Goal: Information Seeking & Learning: Learn about a topic

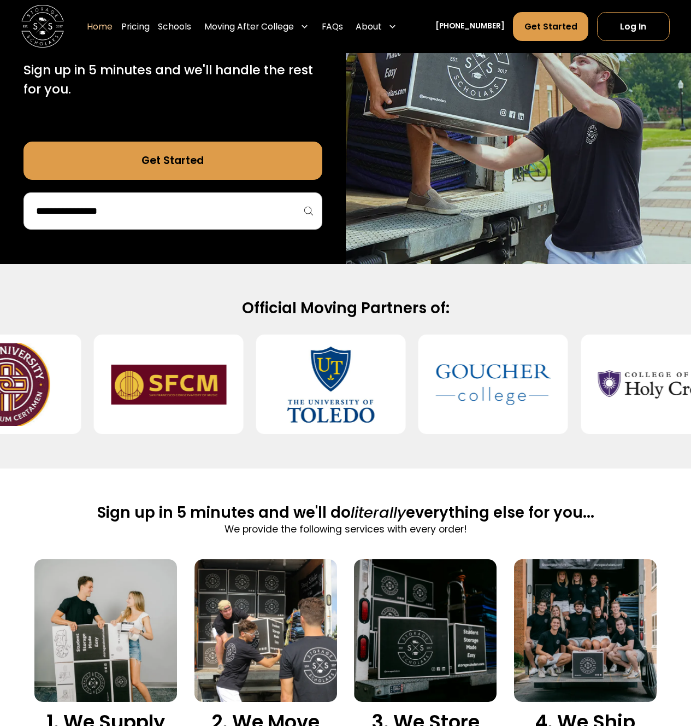
scroll to position [369, 0]
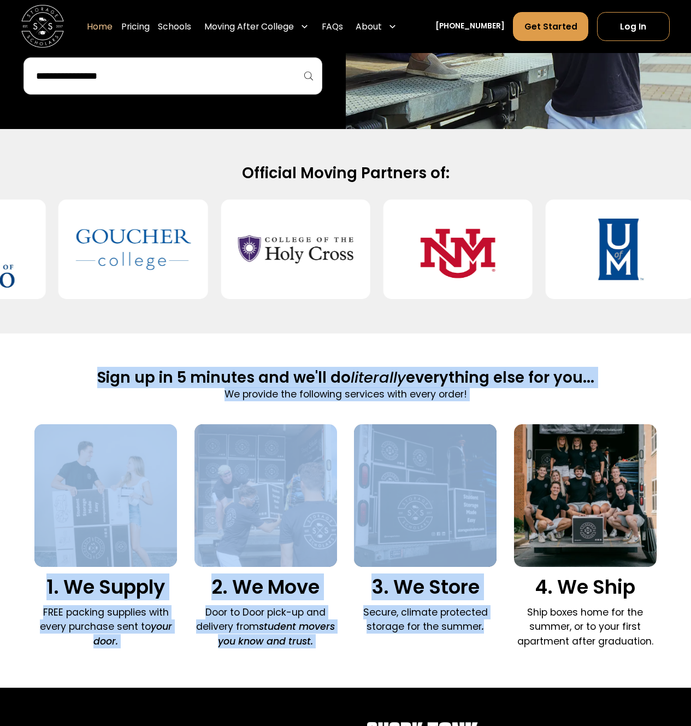
drag, startPoint x: 118, startPoint y: 363, endPoint x: 400, endPoint y: 665, distance: 413.0
click at [400, 665] on div "Sign up in 5 minutes and we'll do literally everything else for you... We provi…" at bounding box center [345, 510] width 623 height 354
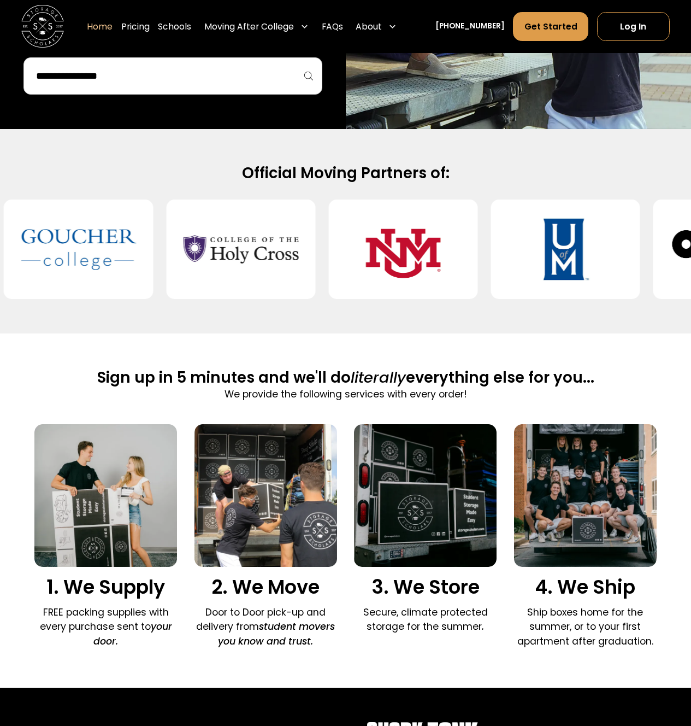
click at [401, 663] on div "Sign up in 5 minutes and we'll do literally everything else for you... We provi…" at bounding box center [345, 510] width 623 height 354
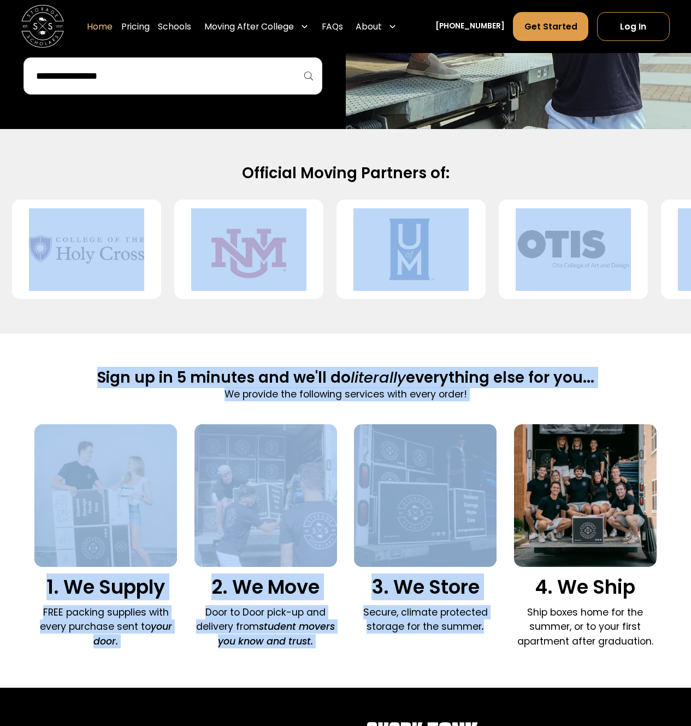
drag, startPoint x: 248, startPoint y: 428, endPoint x: 89, endPoint y: 308, distance: 199.7
click at [89, 308] on div "Official Moving Partners of:" at bounding box center [345, 231] width 691 height 204
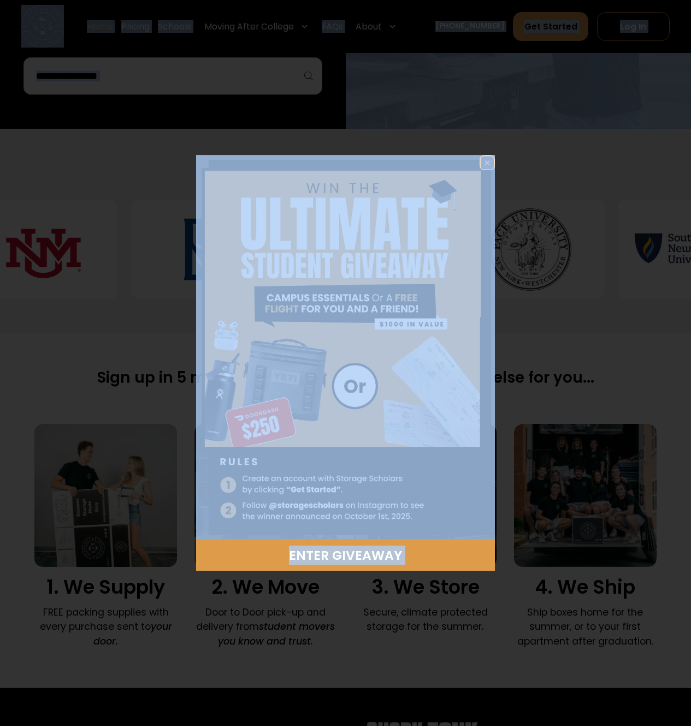
drag, startPoint x: 89, startPoint y: 308, endPoint x: 466, endPoint y: 403, distance: 388.9
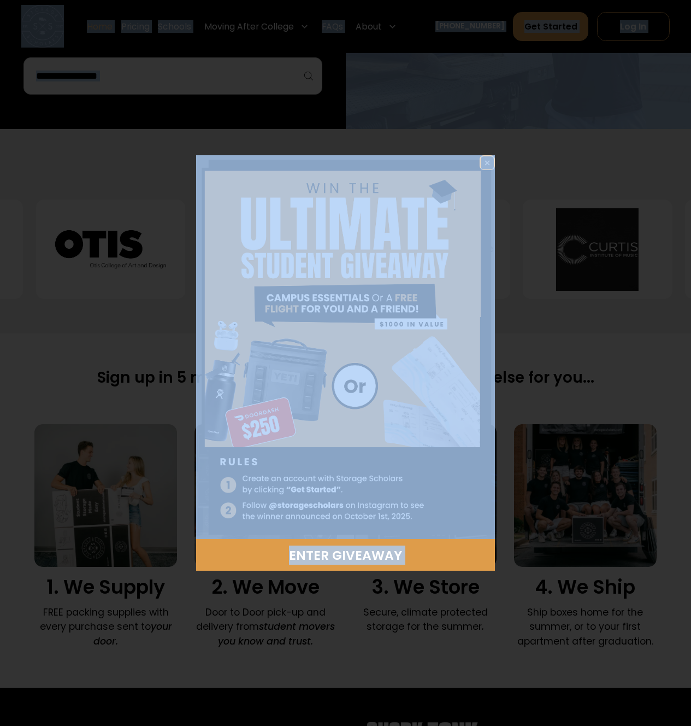
click at [492, 160] on img at bounding box center [487, 162] width 13 height 13
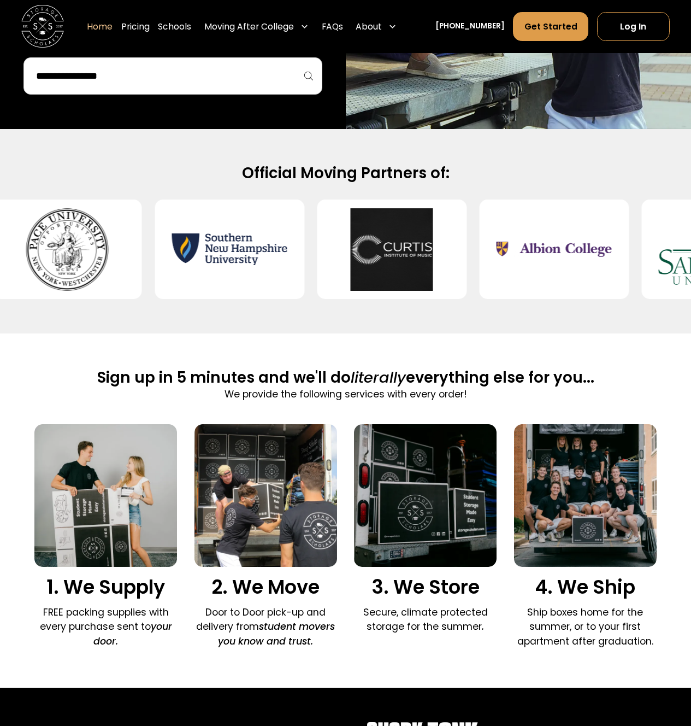
drag, startPoint x: 448, startPoint y: 381, endPoint x: 467, endPoint y: 362, distance: 27.1
click at [448, 380] on h2 "Sign up in 5 minutes and we'll do literally everything else for you..." at bounding box center [345, 378] width 497 height 20
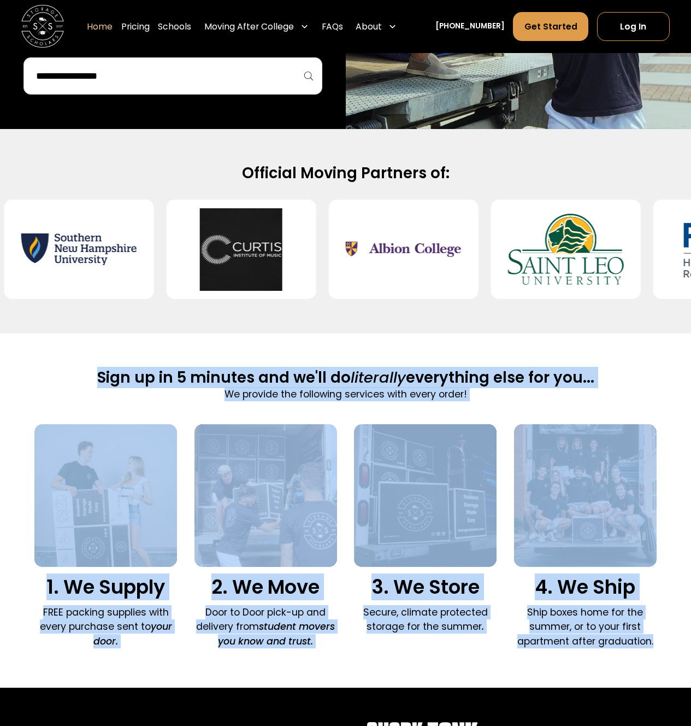
drag, startPoint x: 474, startPoint y: 344, endPoint x: 677, endPoint y: 661, distance: 376.8
click at [677, 661] on div "Sign up in 5 minutes and we'll do literally everything else for you... We provi…" at bounding box center [345, 510] width 691 height 354
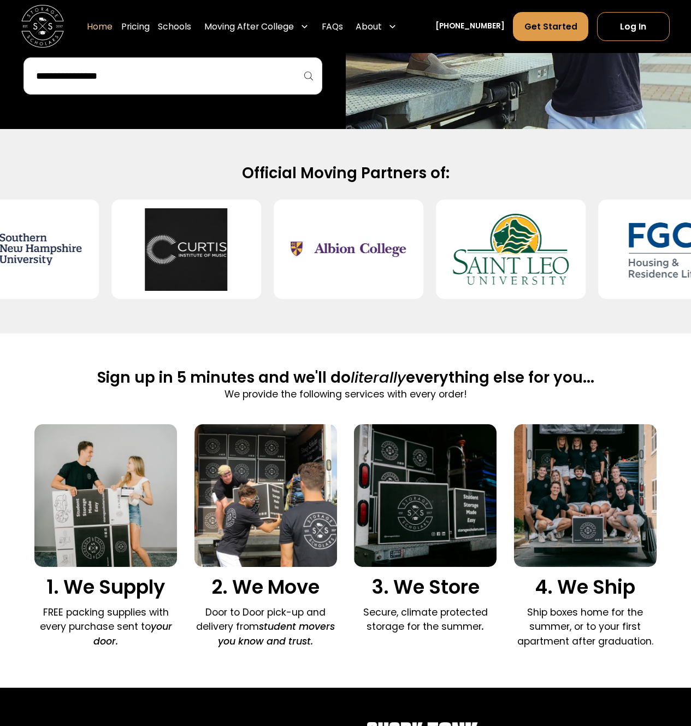
click at [677, 658] on div "Sign up in 5 minutes and we'll do literally everything else for you... We provi…" at bounding box center [345, 510] width 691 height 354
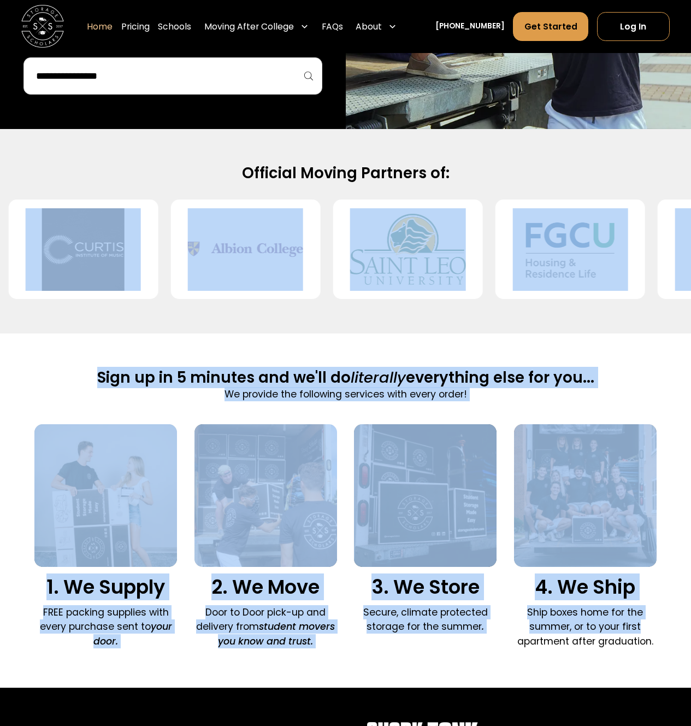
drag, startPoint x: 626, startPoint y: 553, endPoint x: 370, endPoint y: 331, distance: 338.3
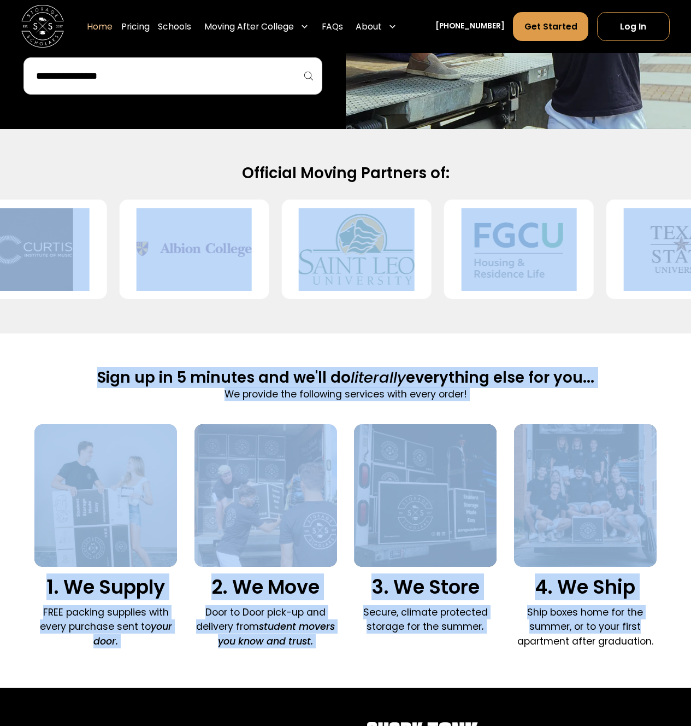
click at [370, 331] on div "Official Moving Partners of:" at bounding box center [345, 231] width 691 height 204
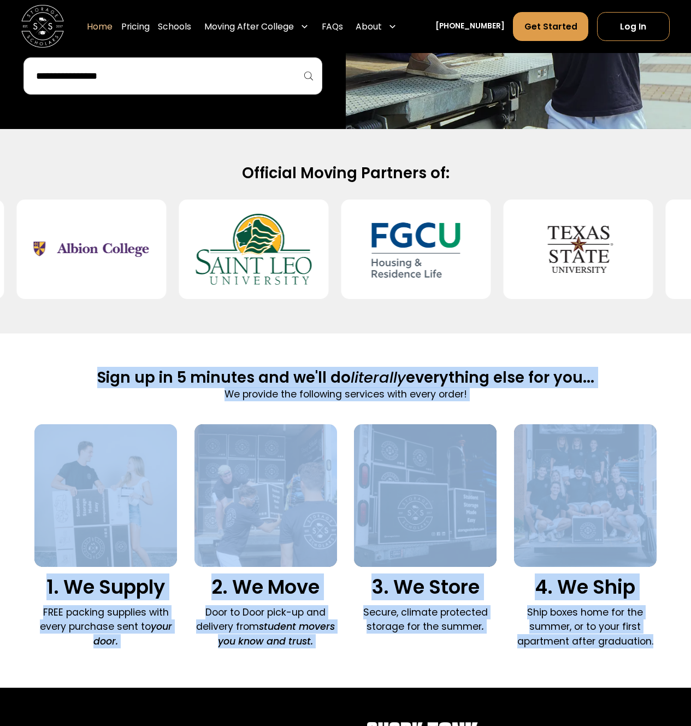
drag, startPoint x: 403, startPoint y: 402, endPoint x: 656, endPoint y: 640, distance: 347.6
click at [655, 645] on div "Sign up in 5 minutes and we'll do literally everything else for you... We provi…" at bounding box center [345, 510] width 623 height 354
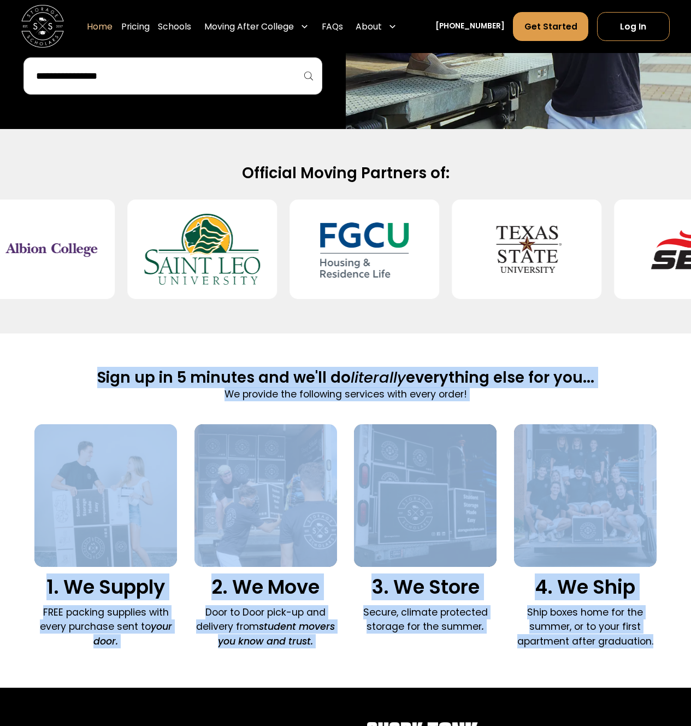
click at [656, 640] on div "Sign up in 5 minutes and we'll do literally everything else for you... We provi…" at bounding box center [345, 510] width 691 height 354
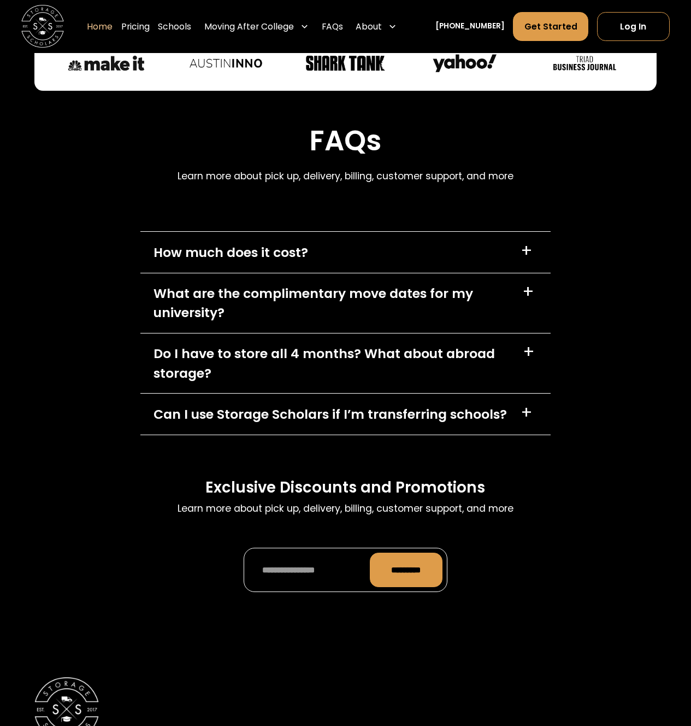
scroll to position [2888, 0]
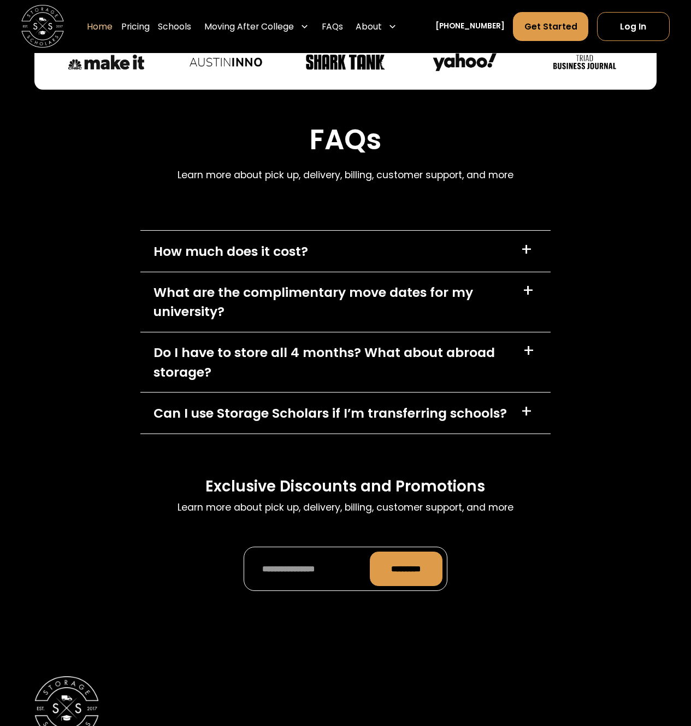
click at [220, 368] on div "Do I have to store all 4 months? What about abroad storage?" at bounding box center [332, 362] width 356 height 38
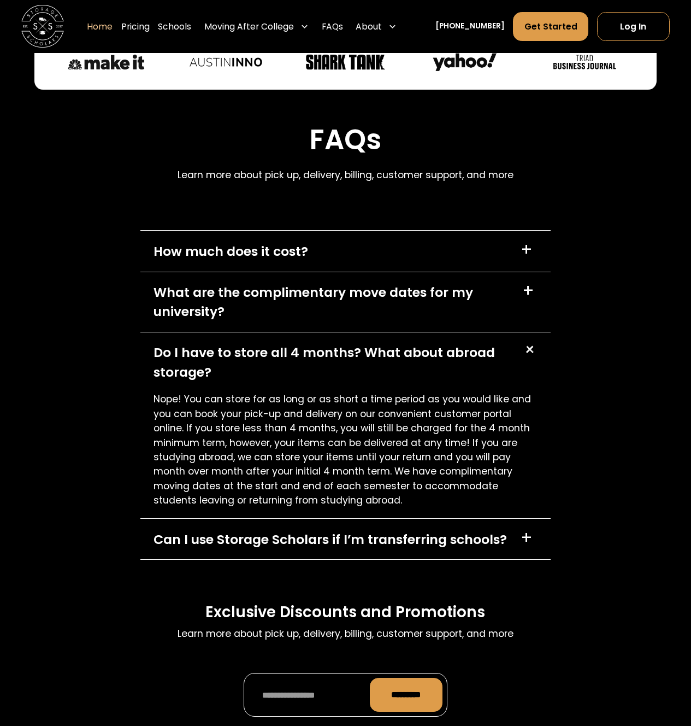
click at [219, 367] on div "Do I have to store all 4 months? What about abroad storage?" at bounding box center [332, 362] width 356 height 38
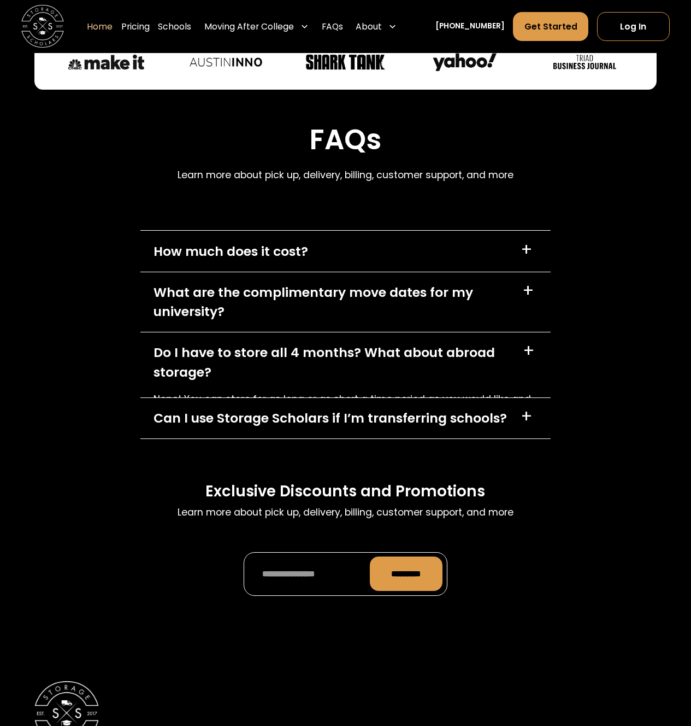
click at [242, 315] on div "What are the complimentary move dates for my university?" at bounding box center [332, 302] width 356 height 38
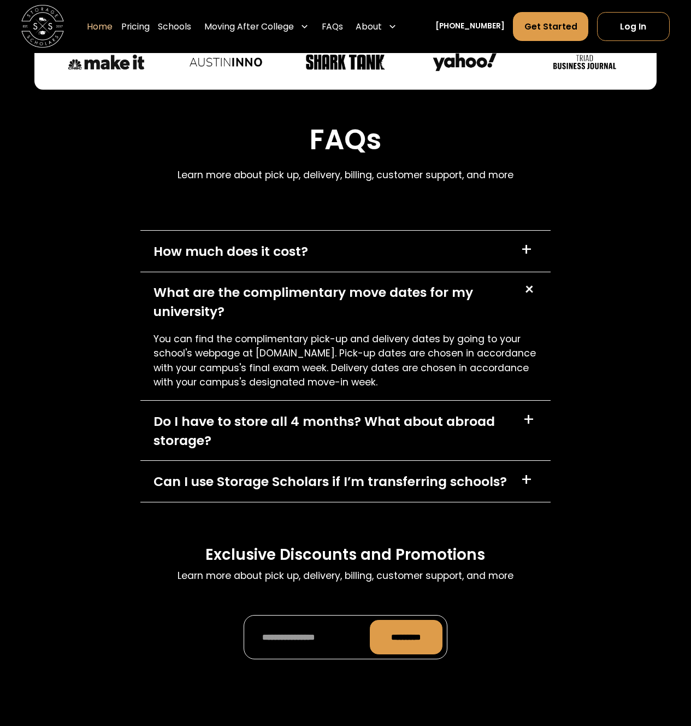
click at [242, 315] on div "What are the complimentary move dates for my university?" at bounding box center [332, 302] width 356 height 38
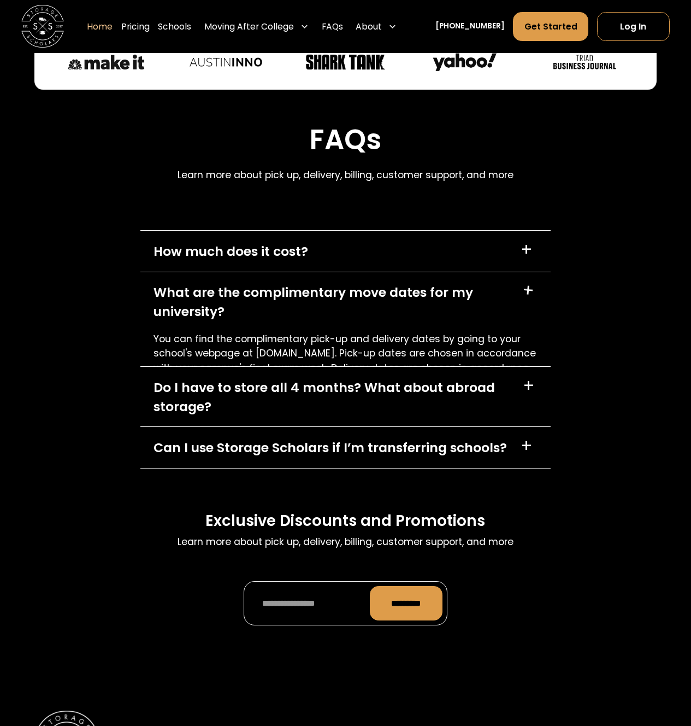
click at [264, 252] on div "How much does it cost?" at bounding box center [231, 251] width 155 height 19
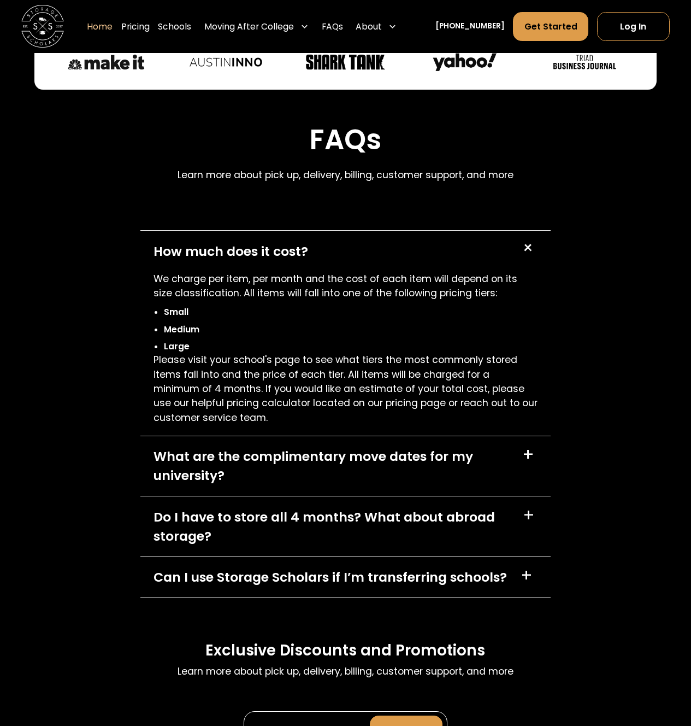
click at [264, 252] on div "How much does it cost?" at bounding box center [231, 251] width 155 height 19
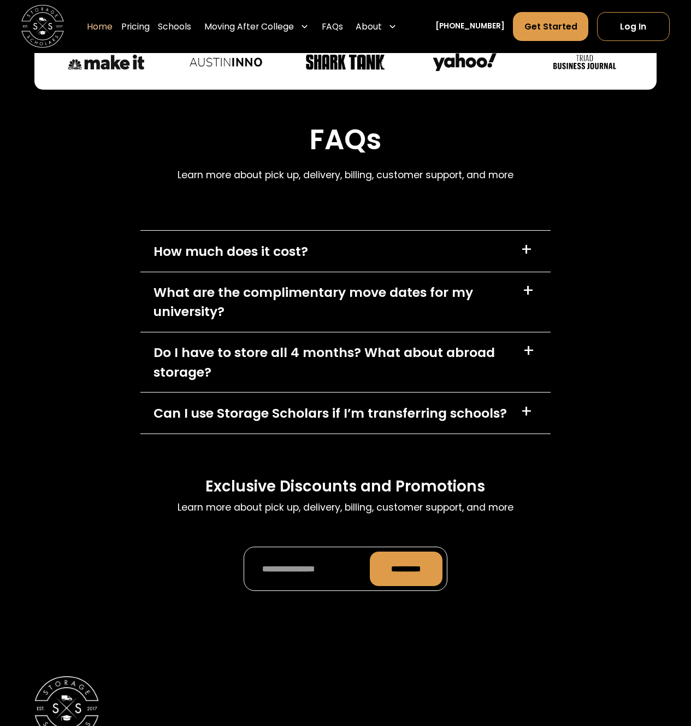
click at [236, 418] on div "Can I use Storage Scholars if I’m transferring schools?" at bounding box center [331, 412] width 354 height 19
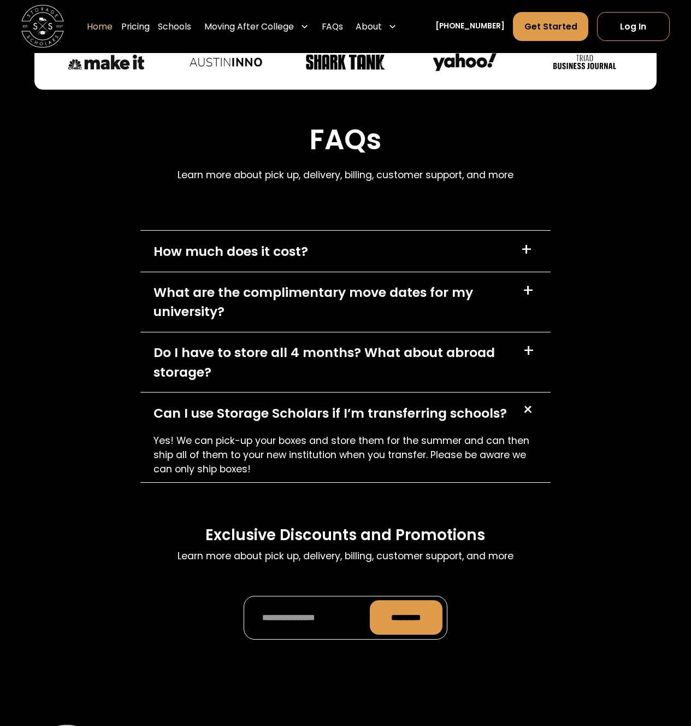
click at [236, 418] on div "Can I use Storage Scholars if I’m transferring schools?" at bounding box center [331, 412] width 354 height 19
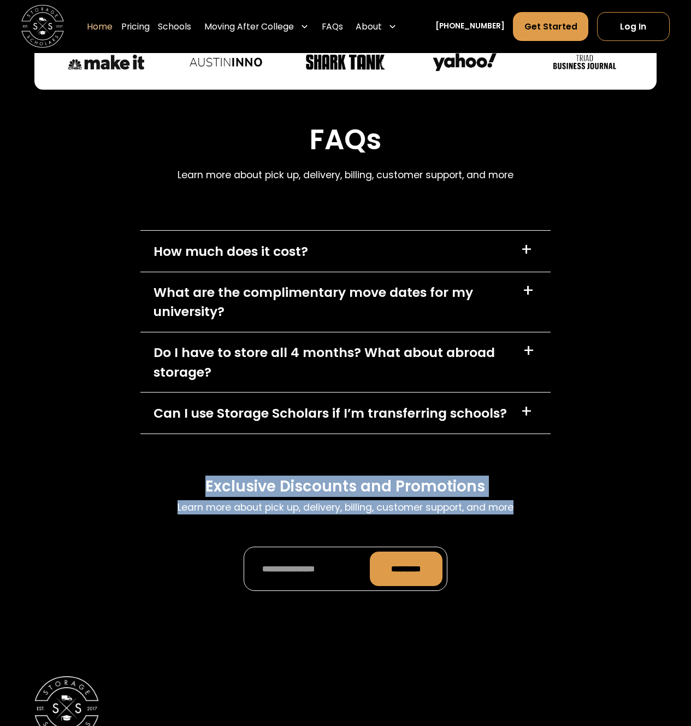
drag, startPoint x: 328, startPoint y: 489, endPoint x: 533, endPoint y: 577, distance: 222.8
click at [533, 577] on div "FAQs Learn more about pick up, delivery, billing, customer support, and more Ho…" at bounding box center [345, 362] width 410 height 544
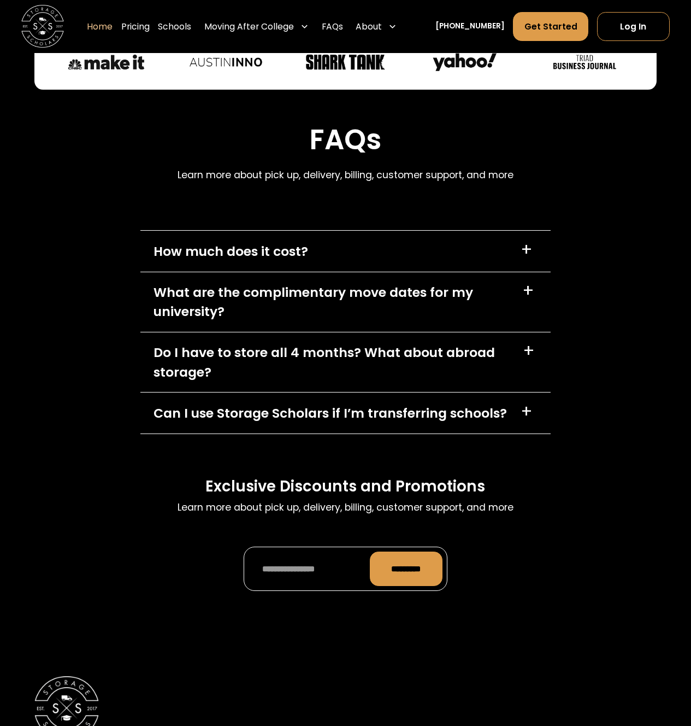
click at [532, 573] on div "Exclusive Discounts and Promotions Learn more about pick up, delivery, billing,…" at bounding box center [345, 538] width 410 height 122
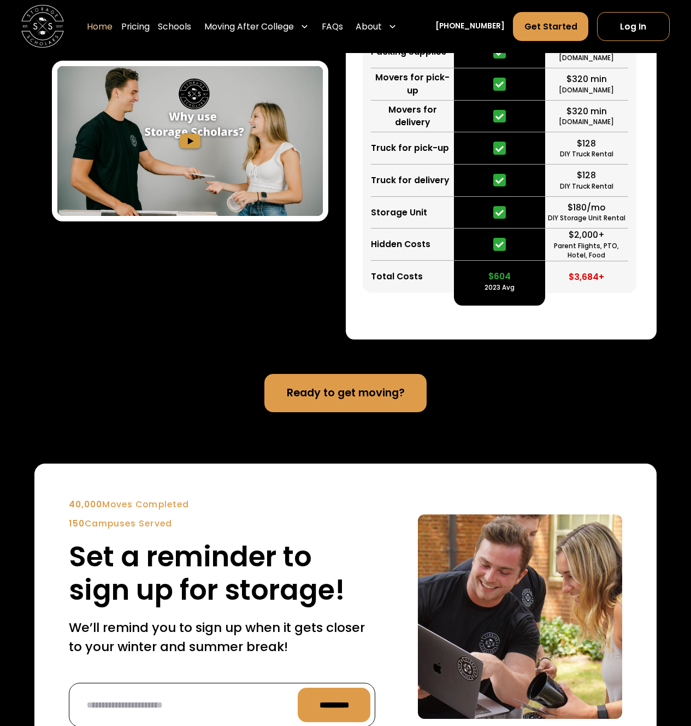
scroll to position [0, 0]
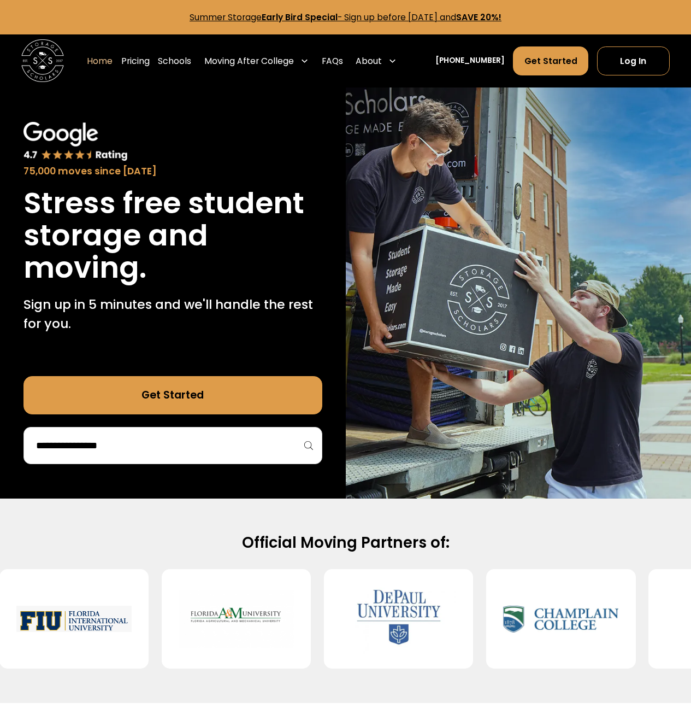
click at [173, 50] on div "Home Pricing Schools Moving After College Commercial Moving Post Grad Moving Ge…" at bounding box center [244, 61] width 314 height 30
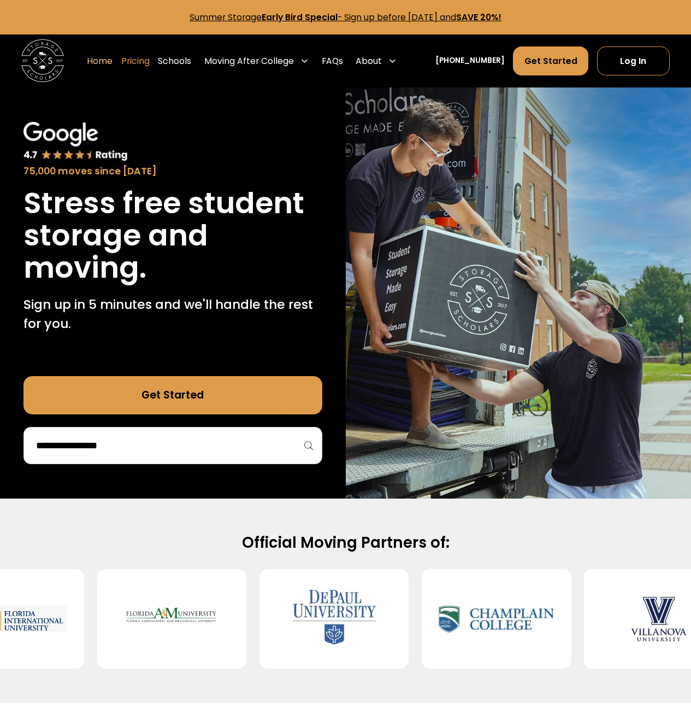
click at [150, 66] on link "Pricing" at bounding box center [135, 61] width 28 height 30
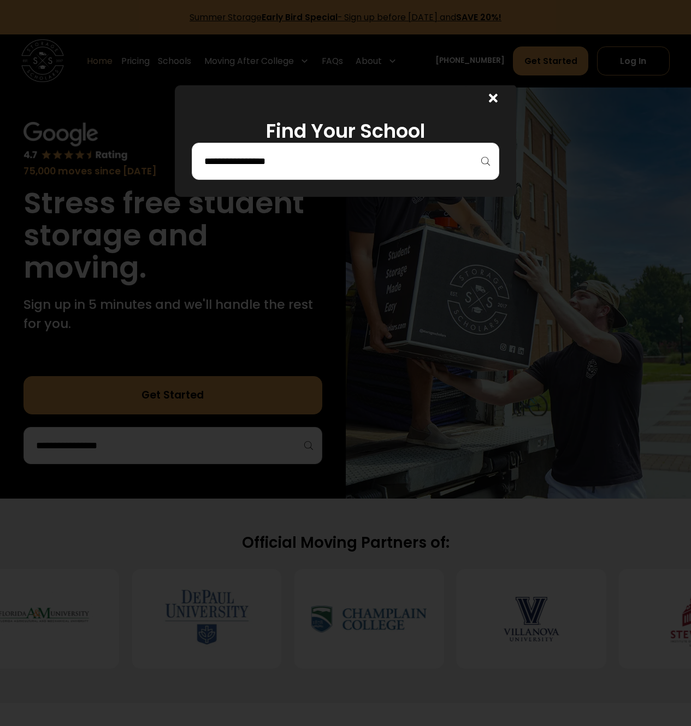
click at [496, 105] on div at bounding box center [493, 100] width 9 height 16
